Goal: Task Accomplishment & Management: Manage account settings

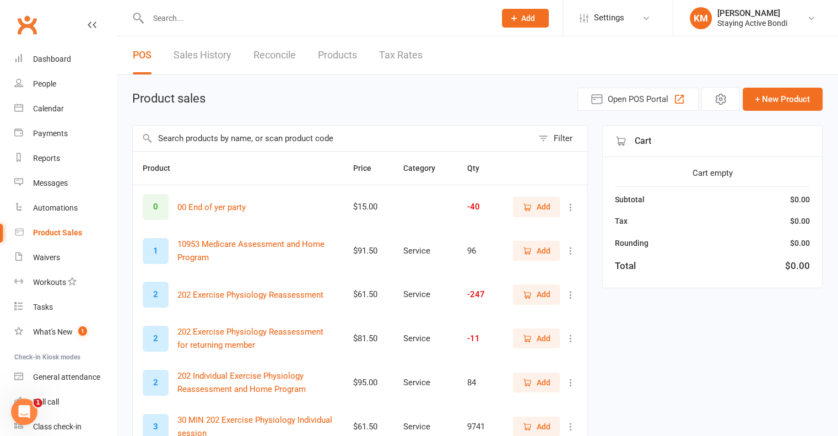
click at [174, 2] on div at bounding box center [309, 18] width 355 height 36
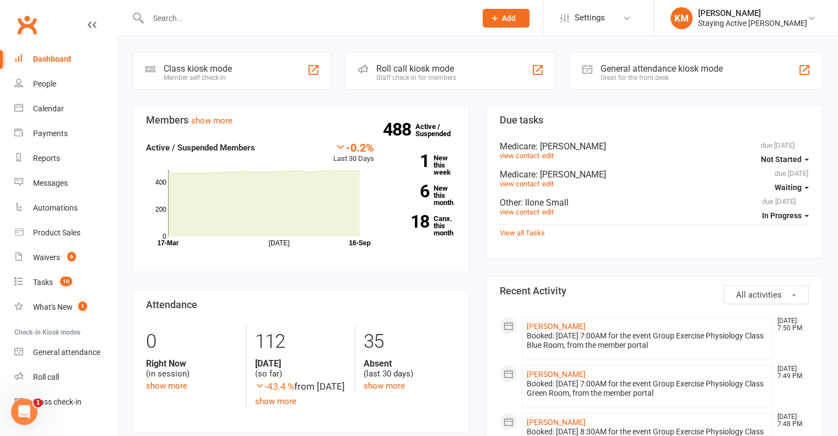
click at [207, 26] on div at bounding box center [300, 18] width 336 height 36
click at [216, 13] on input "text" at bounding box center [306, 17] width 323 height 15
paste input "John Jessup"
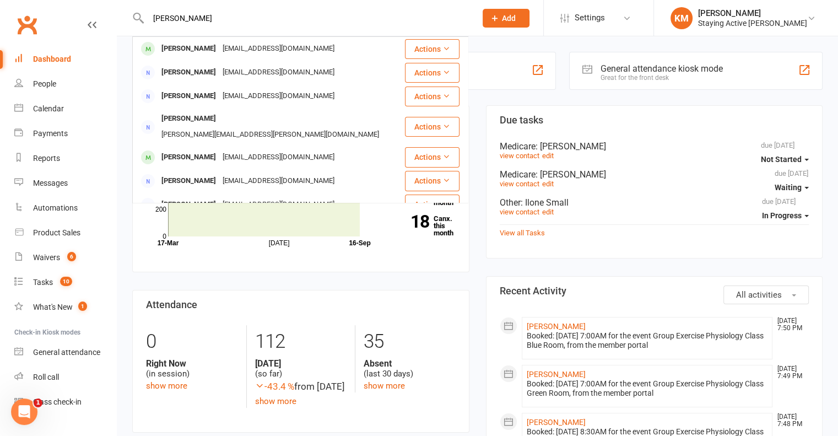
type input "John Jessup"
click at [219, 44] on div "johnsjessup@yahoo.com.au" at bounding box center [278, 49] width 118 height 16
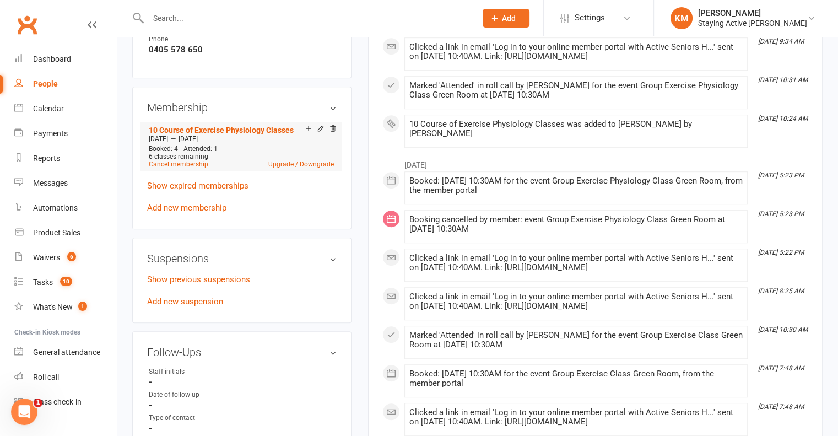
scroll to position [771, 0]
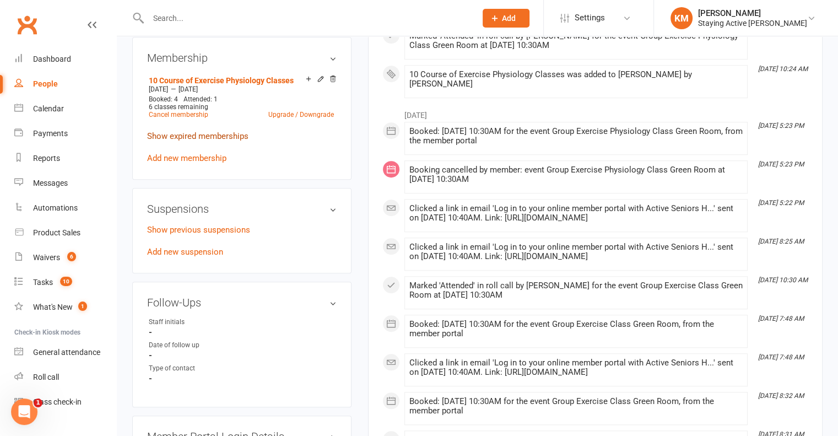
click at [215, 139] on link "Show expired memberships" at bounding box center [197, 136] width 101 height 10
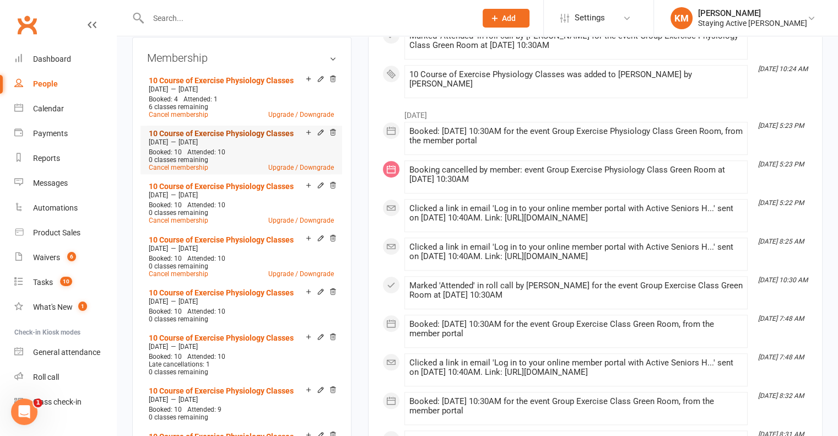
click at [207, 137] on link "10 Course of Exercise Physiology Classes" at bounding box center [221, 133] width 145 height 9
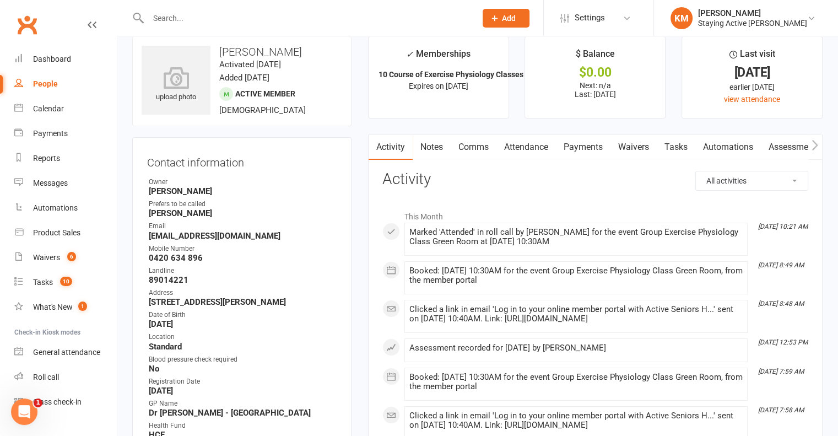
scroll to position [0, 0]
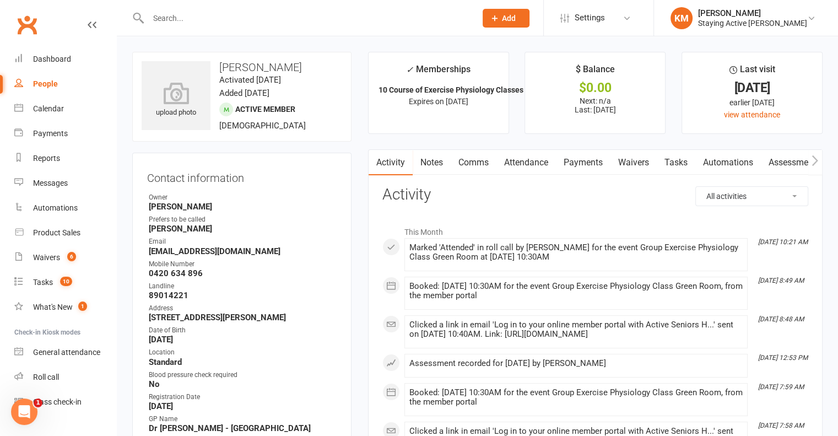
click at [510, 155] on link "Attendance" at bounding box center [526, 162] width 60 height 25
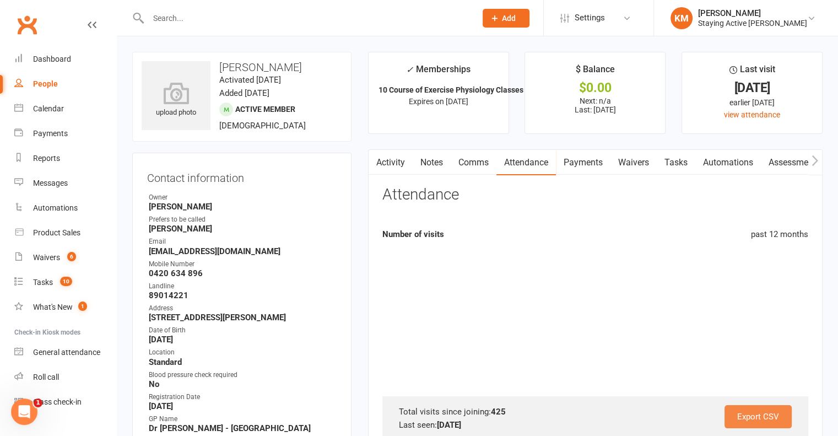
click at [751, 424] on link "Export CSV" at bounding box center [758, 416] width 67 height 23
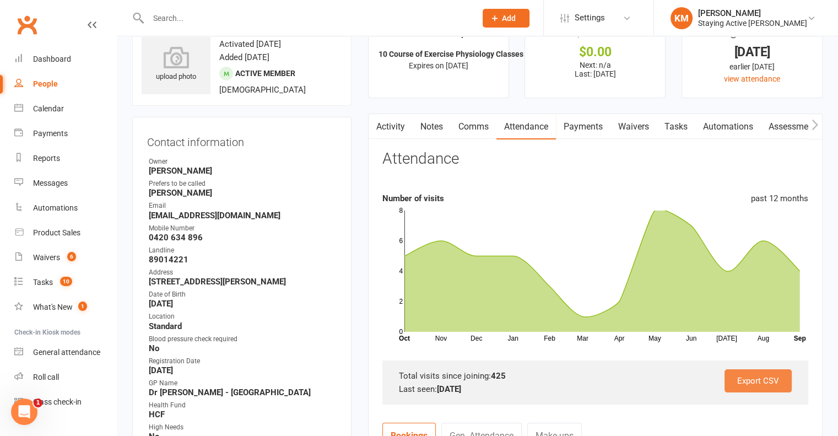
scroll to position [55, 0]
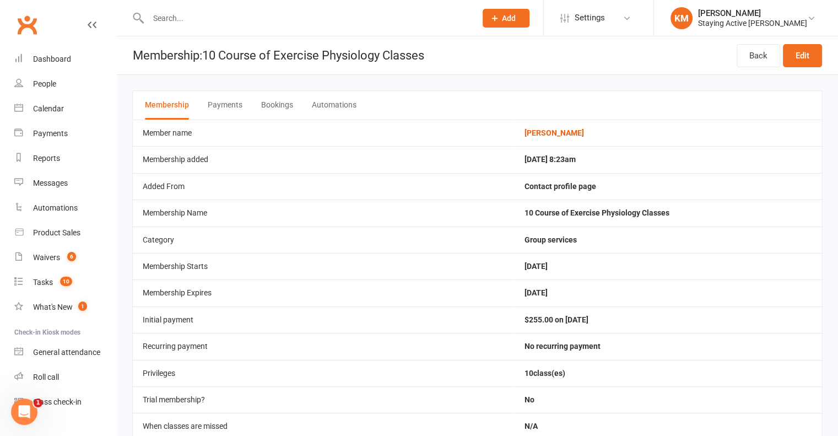
click at [268, 105] on button "Bookings" at bounding box center [277, 105] width 32 height 29
